Goal: Task Accomplishment & Management: Use online tool/utility

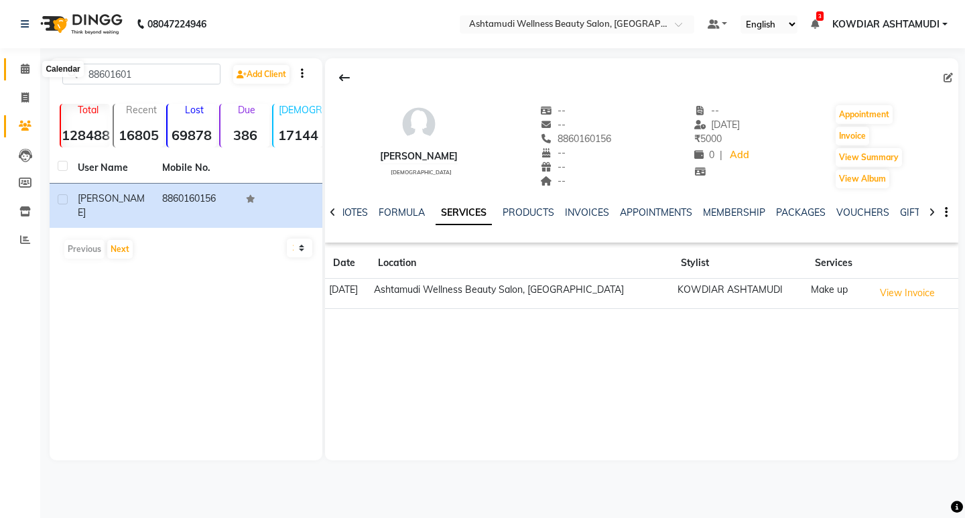
click at [24, 67] on icon at bounding box center [25, 69] width 9 height 10
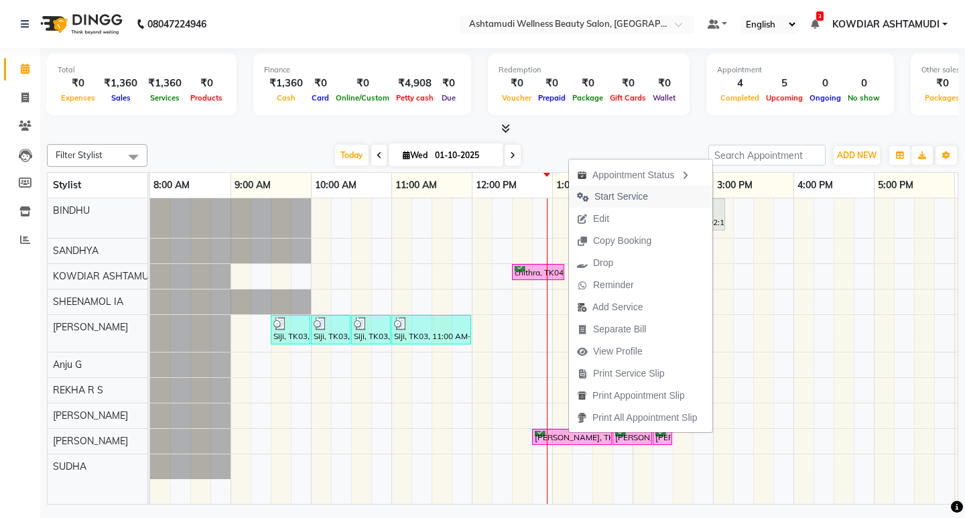
click at [606, 204] on span "Start Service" at bounding box center [612, 197] width 87 height 22
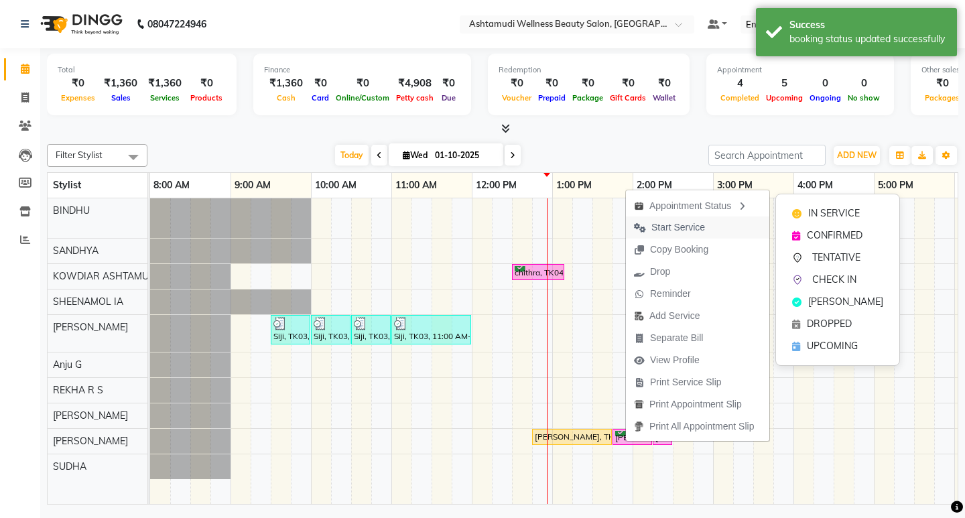
click at [685, 223] on span "Start Service" at bounding box center [679, 228] width 54 height 14
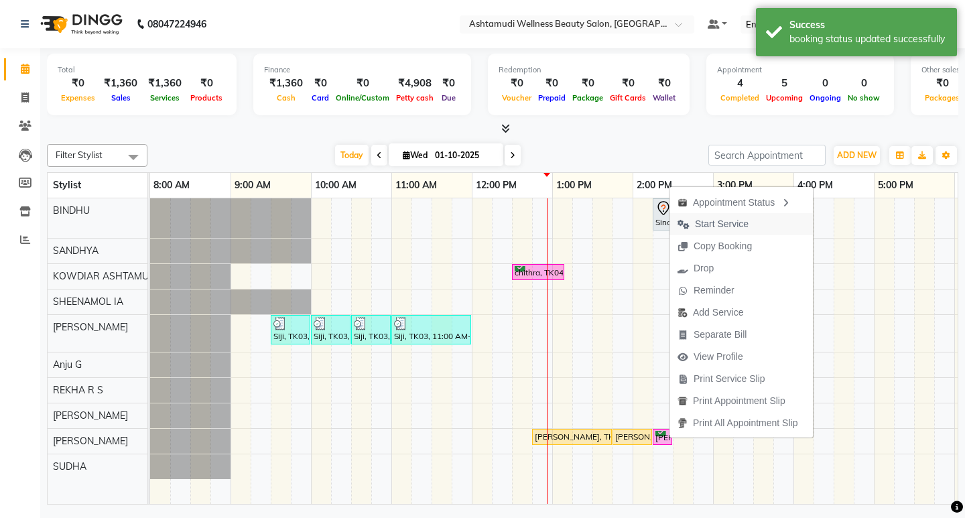
click at [704, 227] on span "Start Service" at bounding box center [722, 224] width 54 height 14
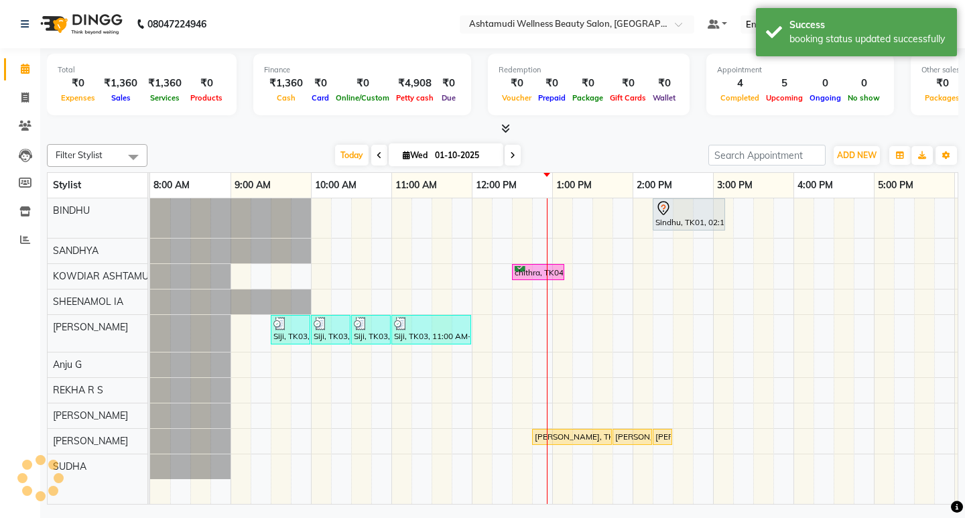
click at [620, 139] on div "Filter Stylist Select All BINDHU SANDHYA KOWDIAR ASHTAMUDI [GEOGRAPHIC_DATA] [G…" at bounding box center [503, 322] width 912 height 366
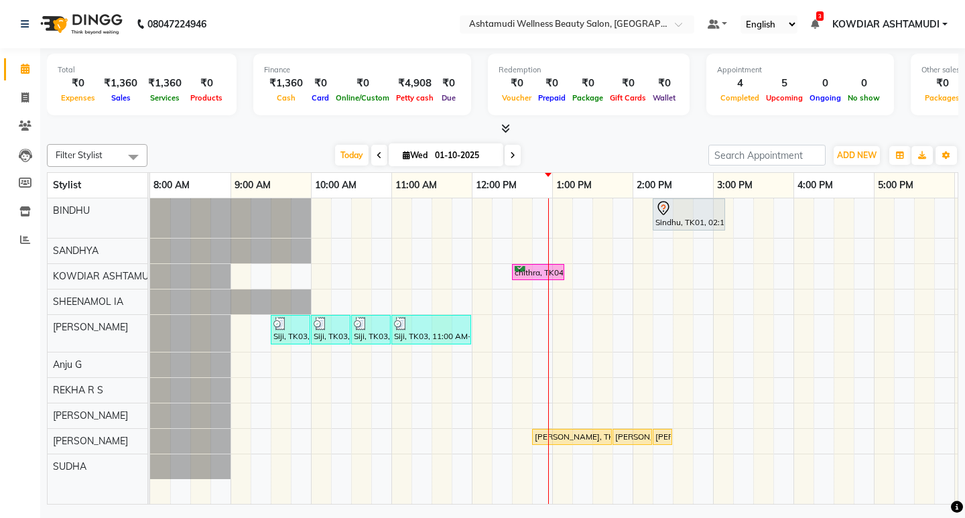
click at [370, 28] on nav "08047224946 Select Location × Ashtamudi Wellness Beauty Salon, Kowdiar Default …" at bounding box center [482, 24] width 965 height 48
click at [21, 73] on icon at bounding box center [25, 69] width 9 height 10
click at [23, 92] on icon at bounding box center [24, 97] width 7 height 10
select select "service"
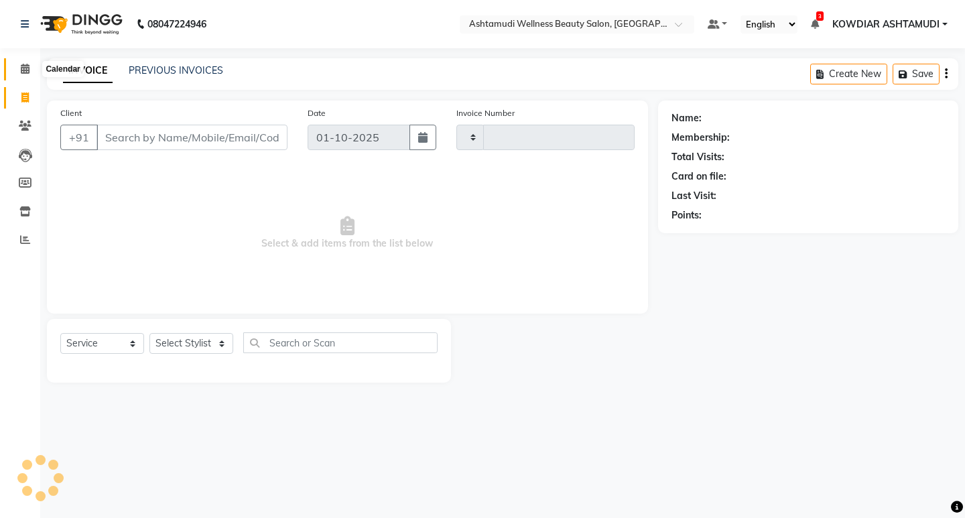
type input "2551"
click at [25, 64] on icon at bounding box center [25, 69] width 9 height 10
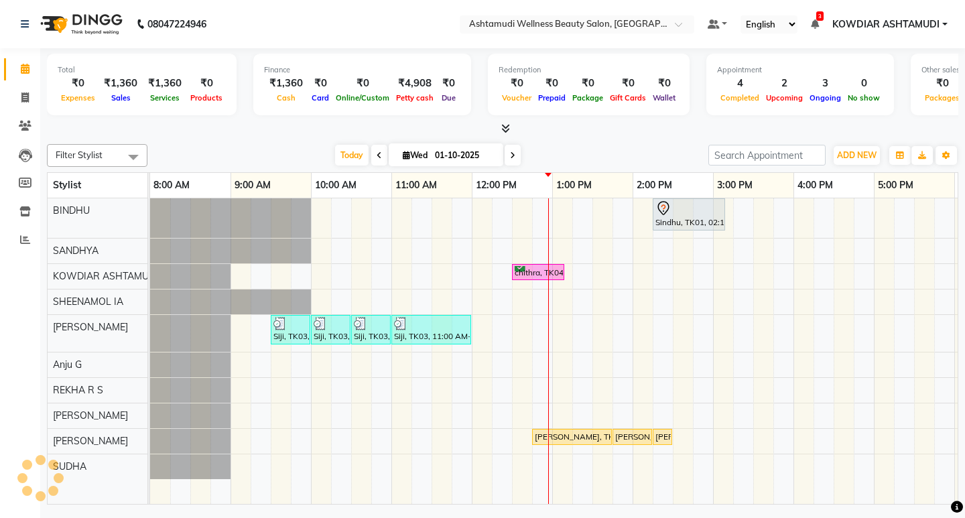
click at [325, 30] on nav "08047224946 Select Location × Ashtamudi Wellness Beauty Salon, Kowdiar Default …" at bounding box center [482, 24] width 965 height 48
click at [554, 286] on div "Sindhu, TK01, 02:15 PM-03:10 PM, Root Touch-Up ([MEDICAL_DATA] Free) chithra, T…" at bounding box center [673, 351] width 1046 height 306
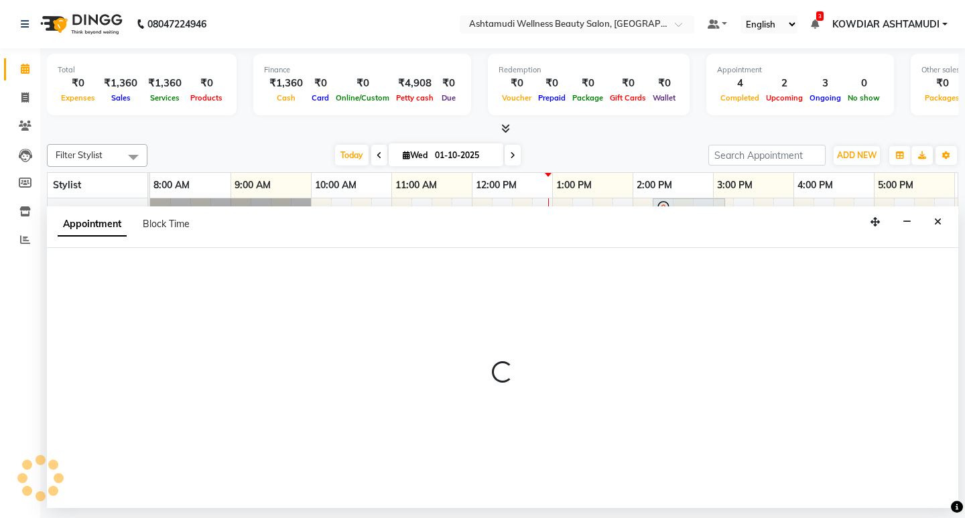
select select "27461"
select select "780"
select select "tentative"
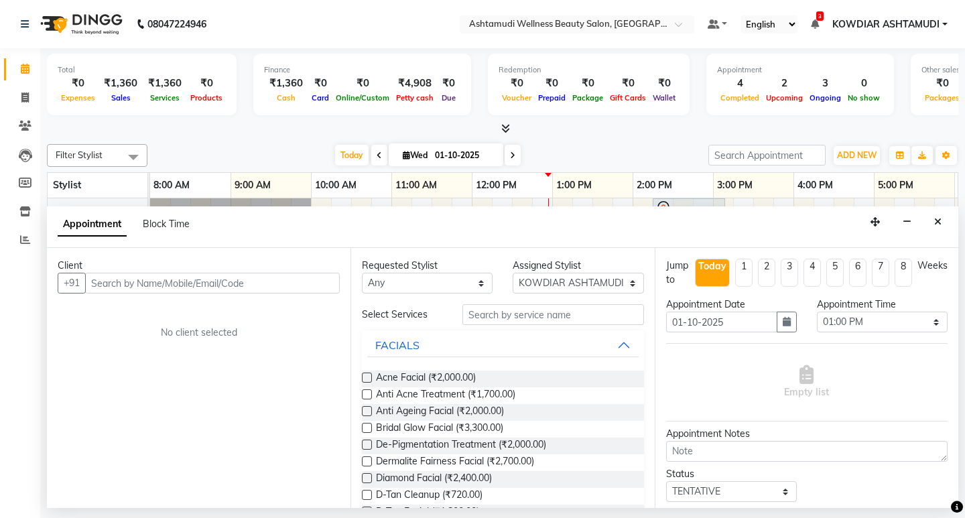
click at [324, 282] on input "text" at bounding box center [212, 283] width 255 height 21
click at [546, 320] on input "text" at bounding box center [552, 314] width 181 height 21
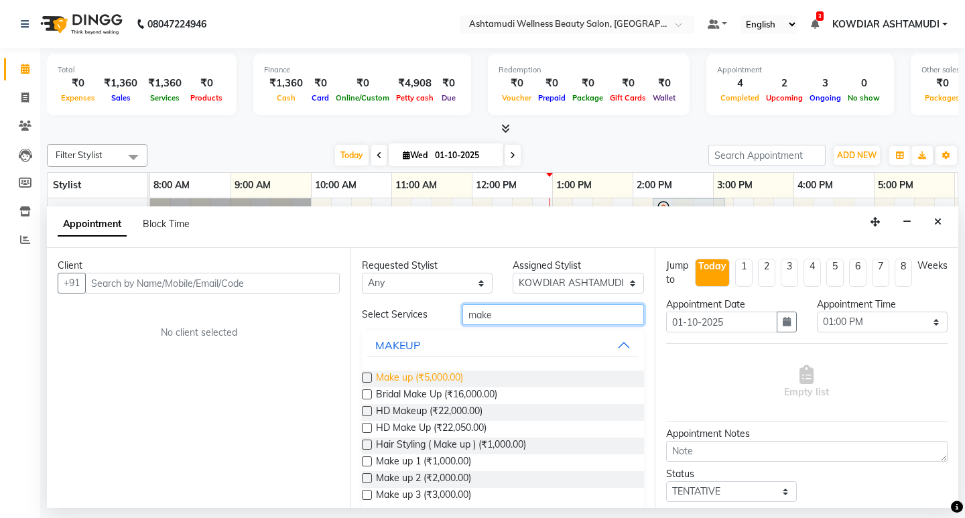
type input "make"
click at [454, 378] on span "Make up (₹5,000.00)" at bounding box center [419, 379] width 87 height 17
checkbox input "false"
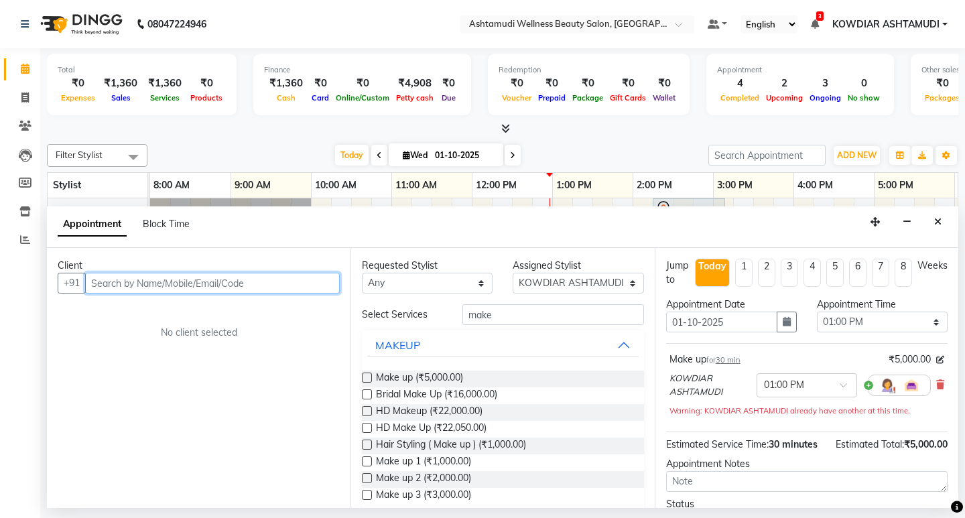
click at [263, 286] on input "text" at bounding box center [212, 283] width 255 height 21
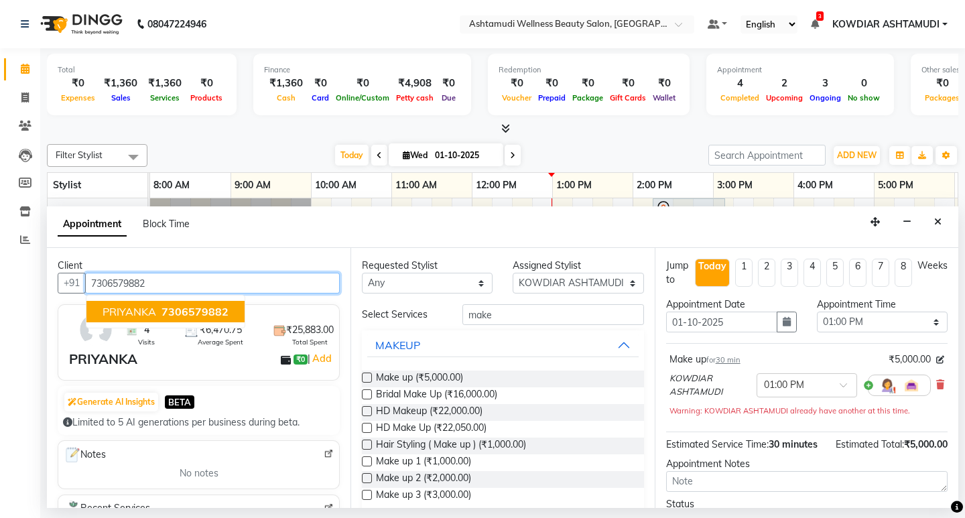
click at [171, 302] on button "PRIYANKA 7306579882" at bounding box center [165, 311] width 158 height 21
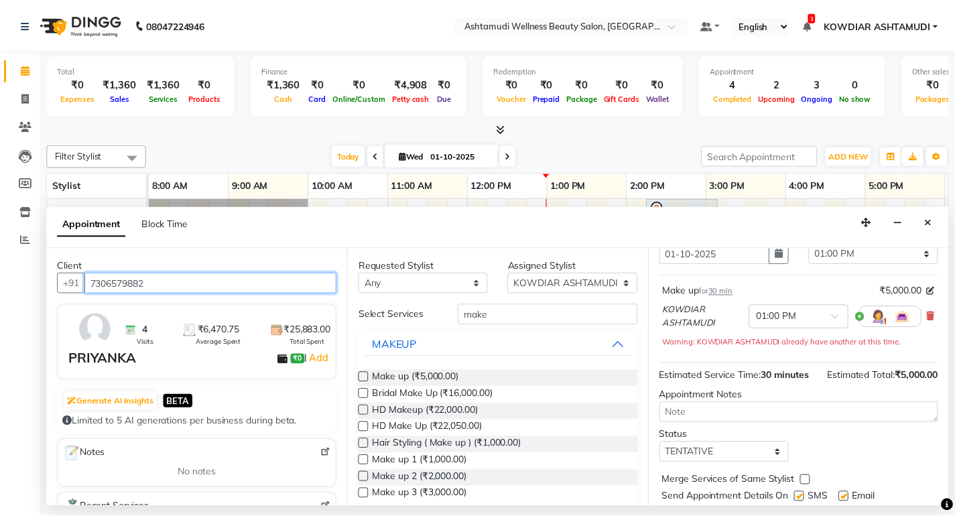
scroll to position [109, 0]
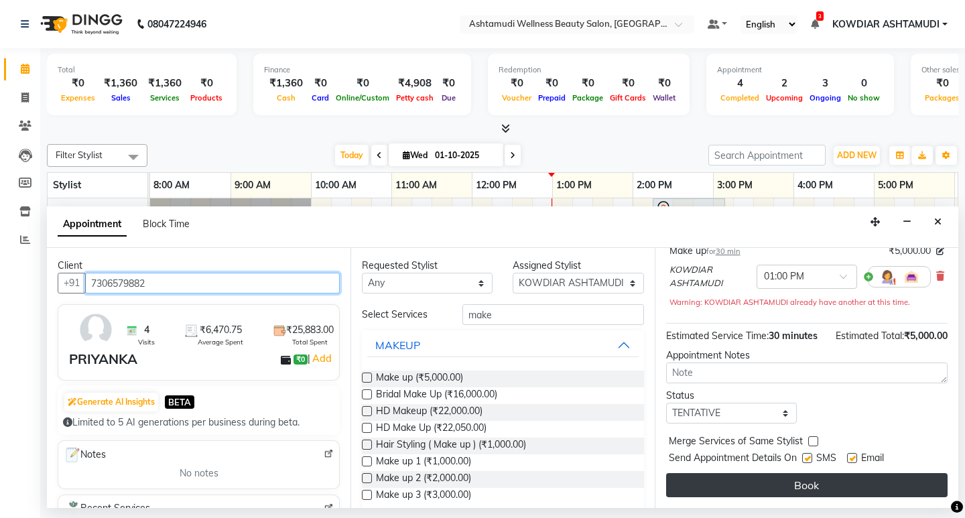
type input "7306579882"
click at [758, 484] on button "Book" at bounding box center [807, 485] width 282 height 24
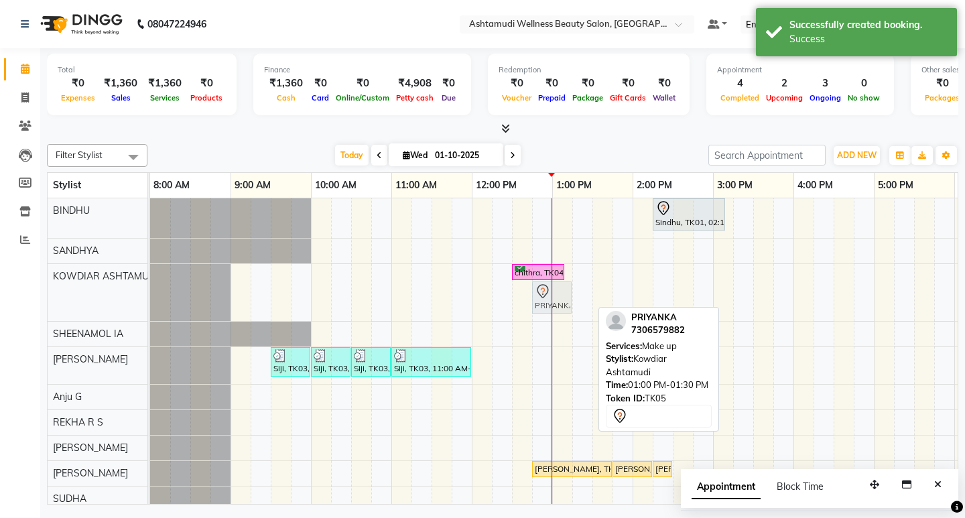
drag, startPoint x: 566, startPoint y: 306, endPoint x: 548, endPoint y: 307, distance: 18.1
click at [150, 307] on div "chithra, TK04, 12:30 PM-01:10 PM, Root Touch-Up ([MEDICAL_DATA] Free) PRIYANKA,…" at bounding box center [150, 292] width 0 height 57
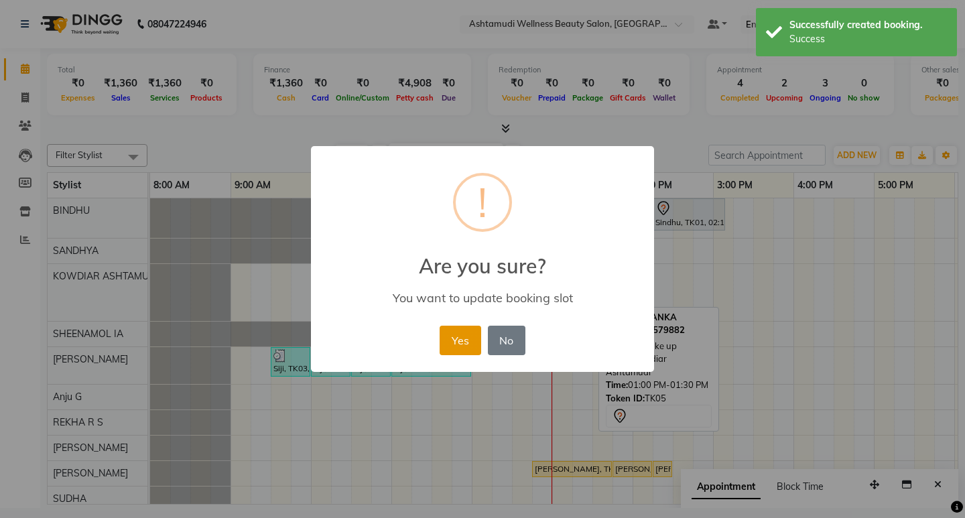
click at [458, 347] on button "Yes" at bounding box center [460, 340] width 41 height 29
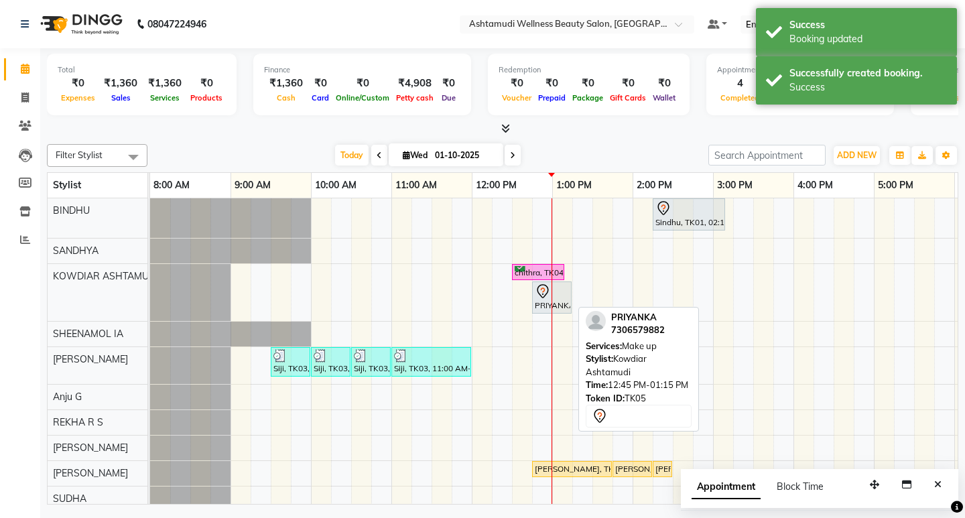
click at [538, 298] on icon at bounding box center [543, 292] width 16 height 16
select select "7"
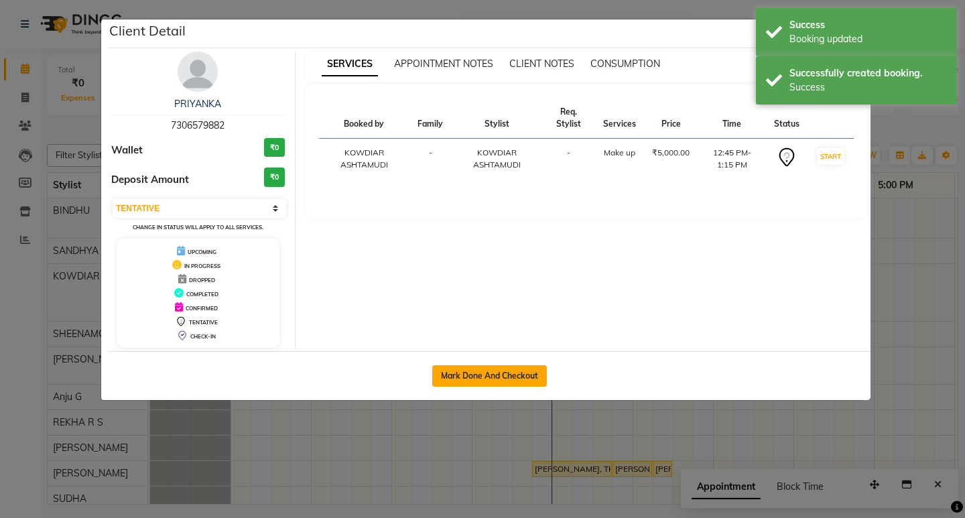
click at [468, 381] on button "Mark Done And Checkout" at bounding box center [489, 375] width 115 height 21
select select "service"
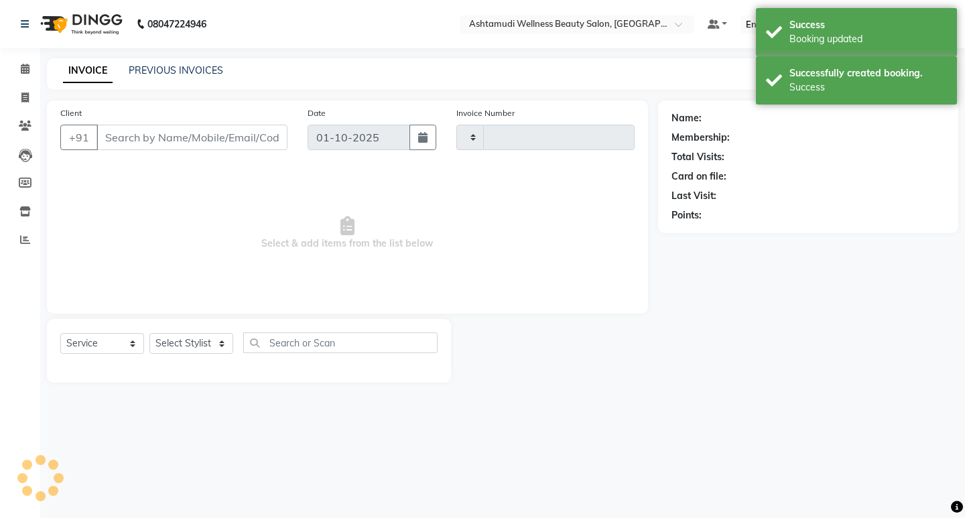
type input "2551"
select select "4668"
type input "7306579882"
select select "27461"
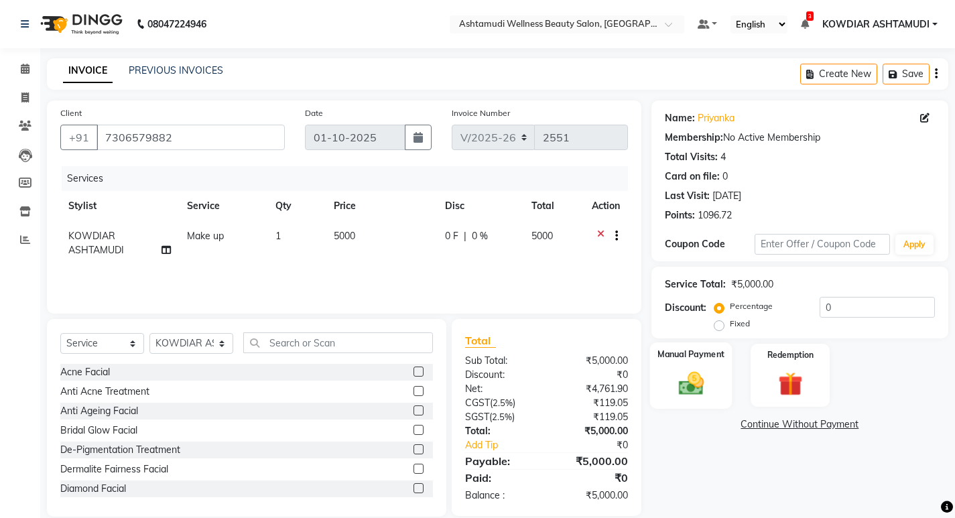
click at [708, 384] on img at bounding box center [690, 383] width 41 height 29
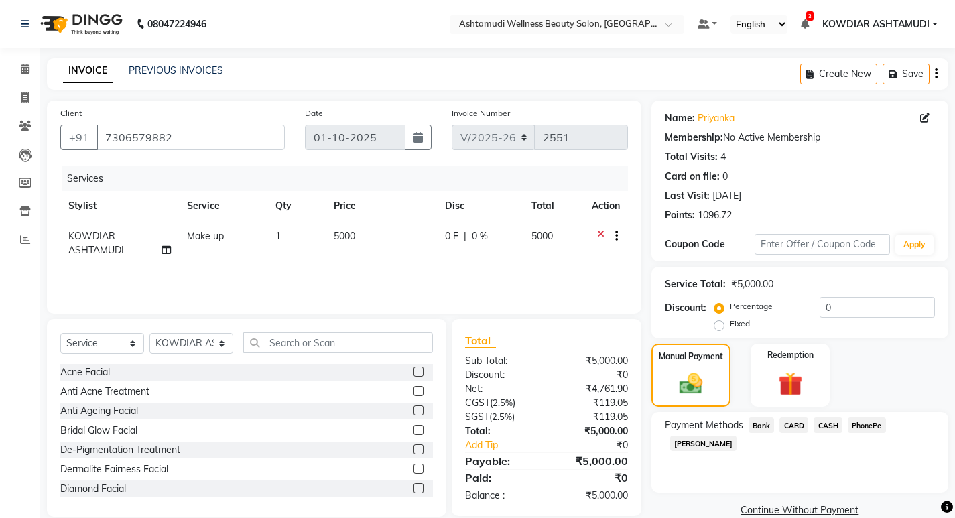
click at [867, 422] on span "PhonePe" at bounding box center [867, 425] width 38 height 15
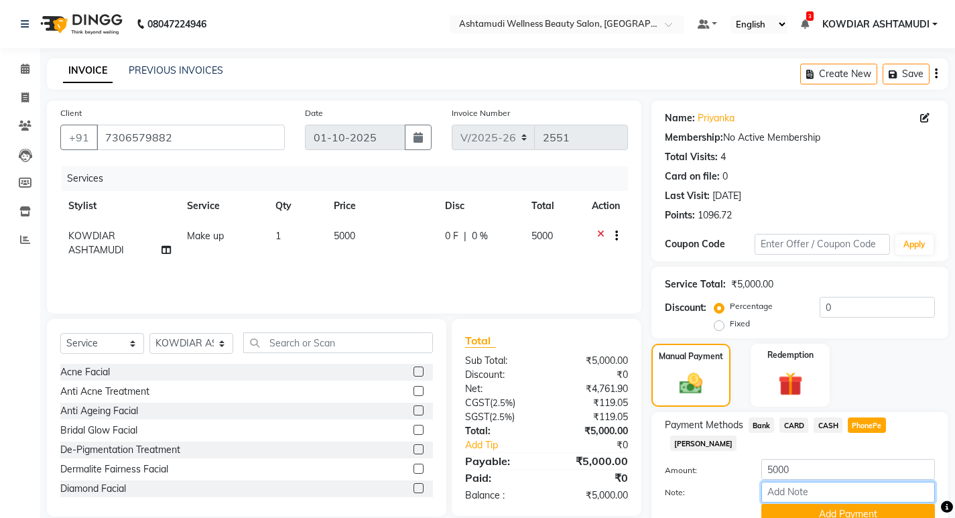
click at [828, 482] on input "Note:" at bounding box center [848, 492] width 174 height 21
type input "[PERSON_NAME]"
click at [837, 504] on button "Add Payment" at bounding box center [848, 514] width 174 height 21
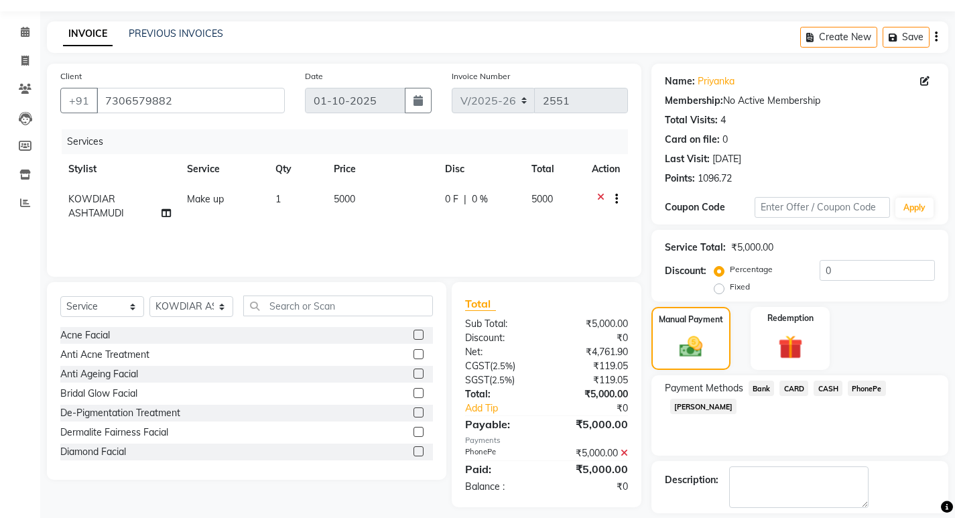
scroll to position [98, 0]
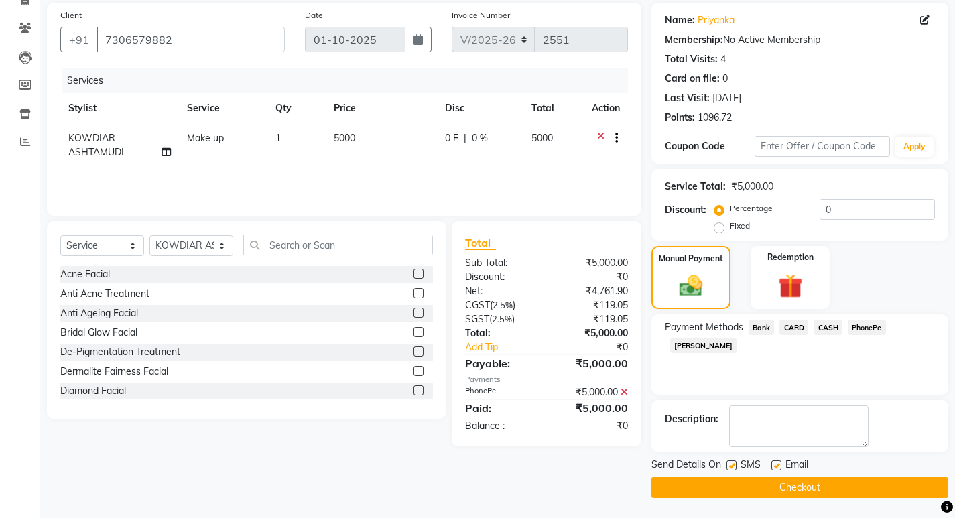
click at [734, 468] on label at bounding box center [732, 465] width 10 height 10
click at [734, 468] on input "checkbox" at bounding box center [731, 466] width 9 height 9
checkbox input "false"
click at [774, 464] on label at bounding box center [776, 465] width 10 height 10
click at [774, 464] on input "checkbox" at bounding box center [775, 466] width 9 height 9
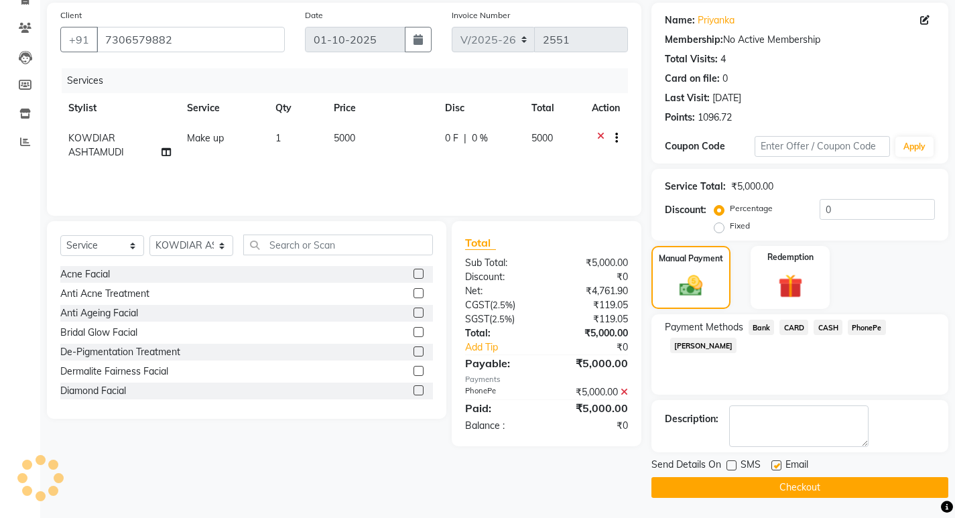
checkbox input "false"
click at [762, 481] on button "Checkout" at bounding box center [800, 487] width 297 height 21
